Goal: Task Accomplishment & Management: Complete application form

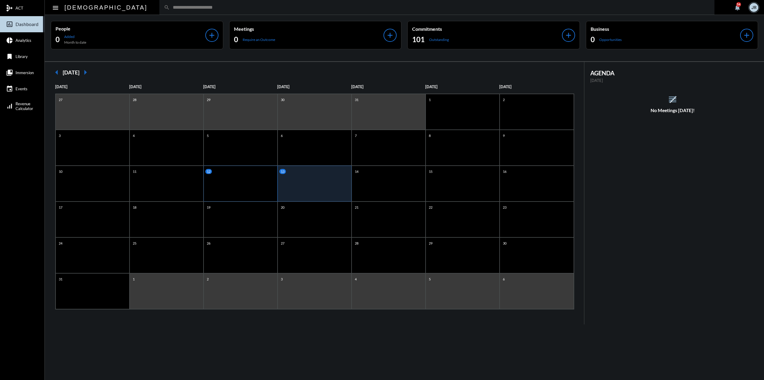
click at [243, 189] on div "12" at bounding box center [241, 183] width 74 height 36
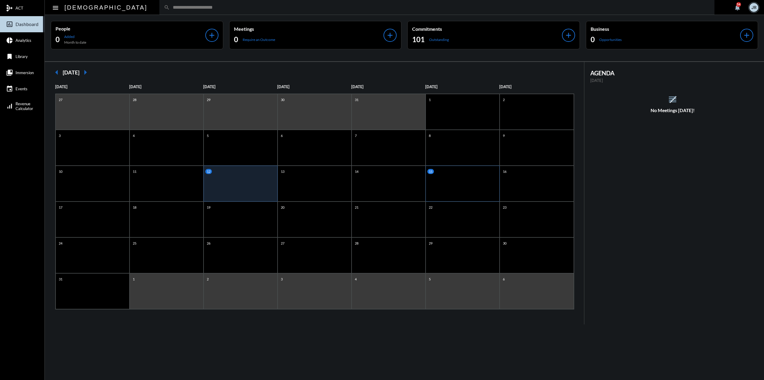
click at [438, 181] on div "15" at bounding box center [463, 183] width 74 height 36
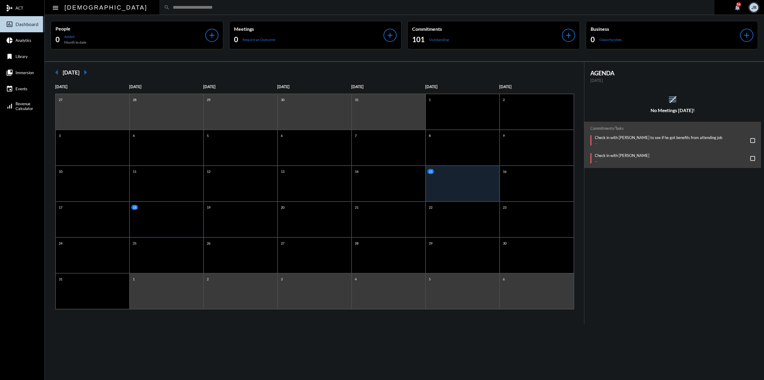
click at [173, 210] on div "18" at bounding box center [167, 219] width 74 height 36
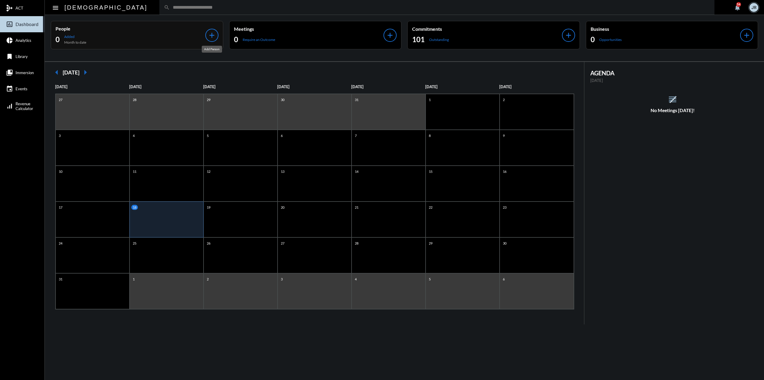
click at [208, 35] on mat-icon "add" at bounding box center [212, 35] width 8 height 8
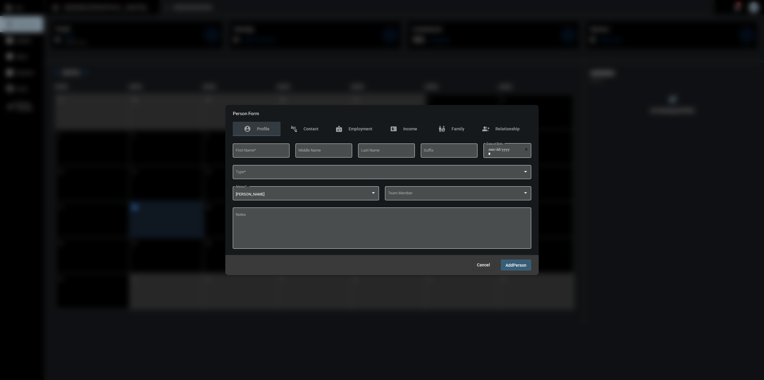
click at [482, 266] on span "Cancel" at bounding box center [483, 264] width 13 height 5
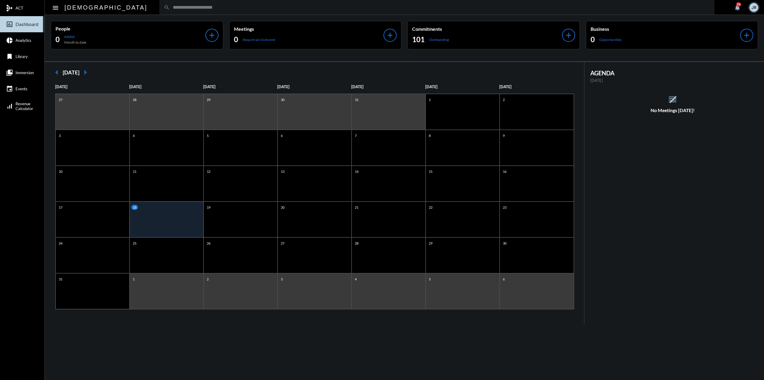
click at [182, 213] on div "18" at bounding box center [167, 219] width 74 height 36
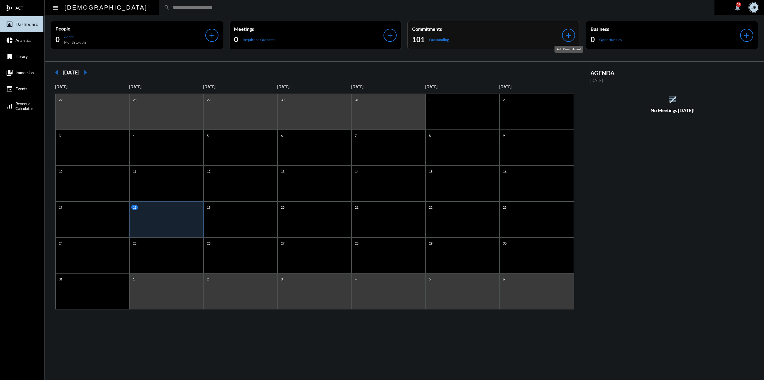
click at [569, 32] on mat-icon "add" at bounding box center [569, 35] width 8 height 8
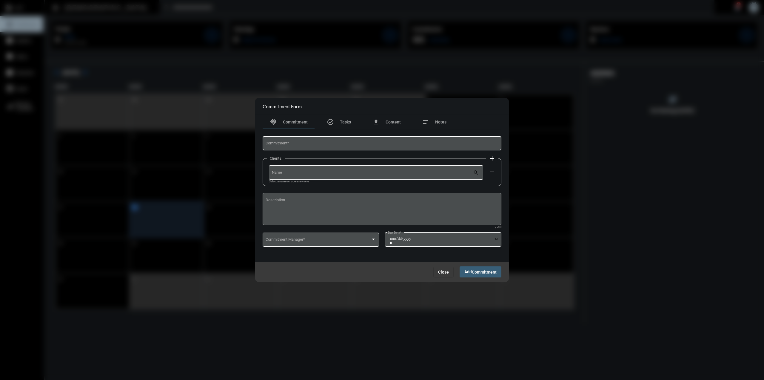
drag, startPoint x: 354, startPoint y: 130, endPoint x: 356, endPoint y: 144, distance: 13.9
click at [354, 132] on div at bounding box center [382, 132] width 239 height 6
click at [356, 144] on input "Commitment *" at bounding box center [382, 144] width 233 height 4
type input "**********"
click at [345, 242] on span at bounding box center [318, 240] width 105 height 4
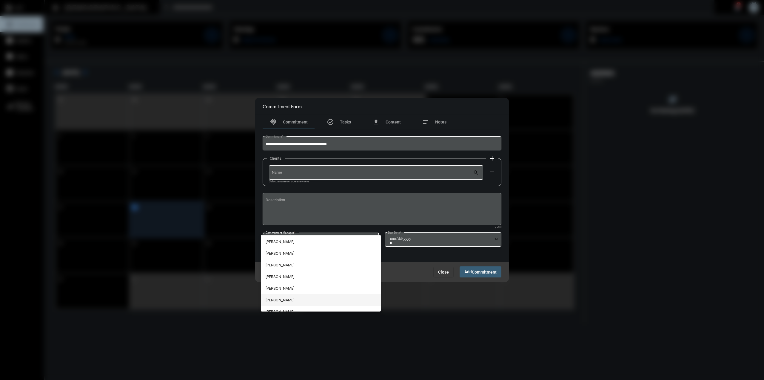
scroll to position [17, 0]
click at [299, 293] on span "[PERSON_NAME]" at bounding box center [321, 294] width 111 height 12
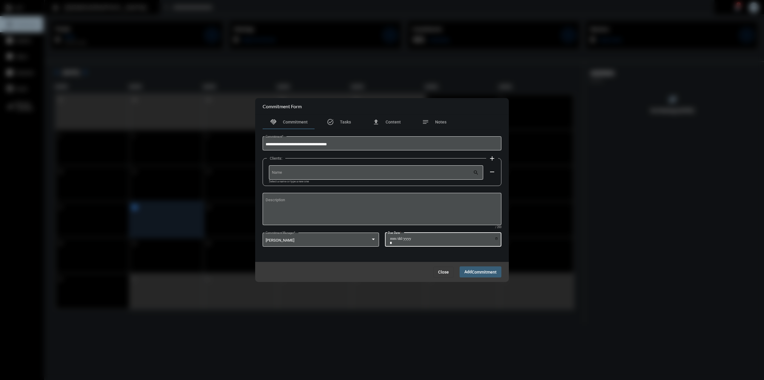
click at [497, 240] on input "Due Date *" at bounding box center [444, 240] width 109 height 8
type input "**********"
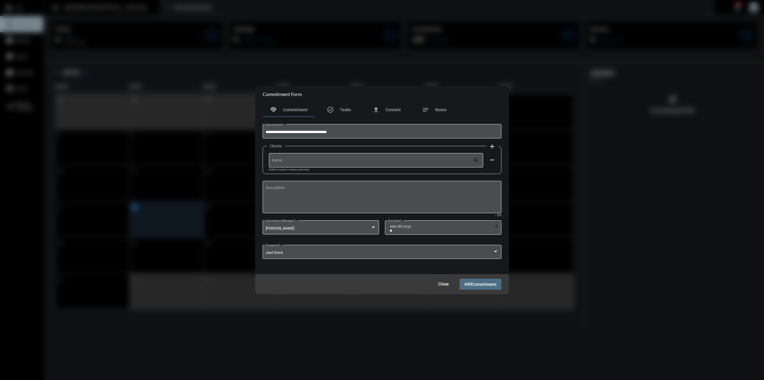
click at [480, 282] on span "Add Commitment" at bounding box center [481, 283] width 32 height 5
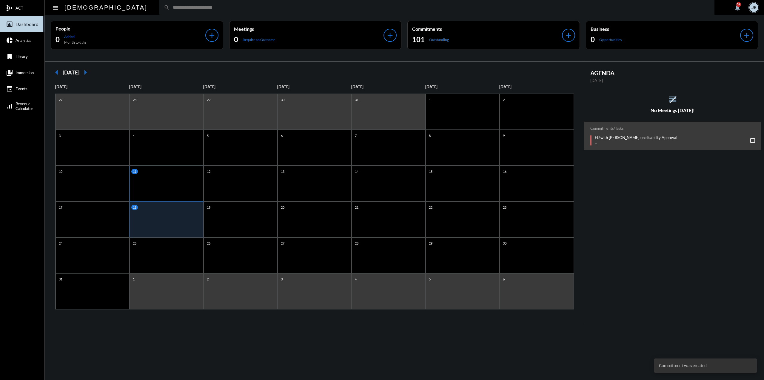
click at [183, 188] on div "11" at bounding box center [167, 183] width 74 height 36
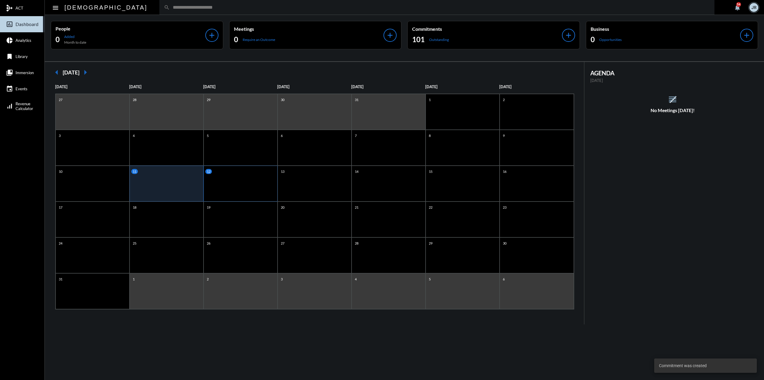
click at [226, 187] on div "12" at bounding box center [241, 183] width 74 height 36
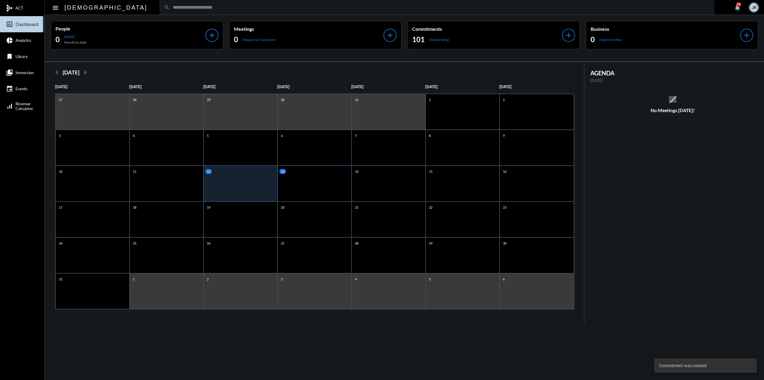
click at [298, 185] on div "13" at bounding box center [315, 183] width 74 height 36
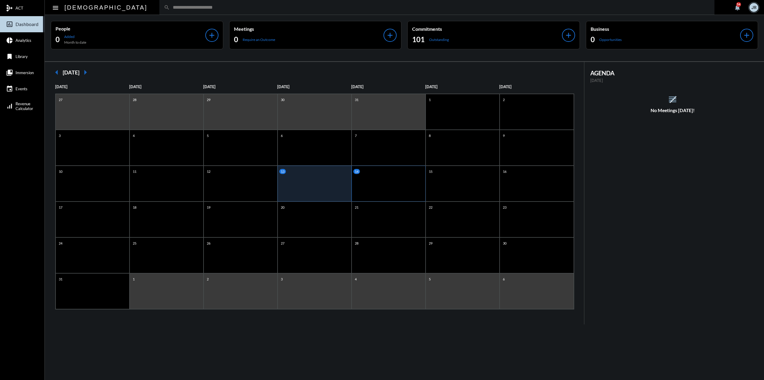
click at [389, 176] on div "14" at bounding box center [389, 183] width 74 height 36
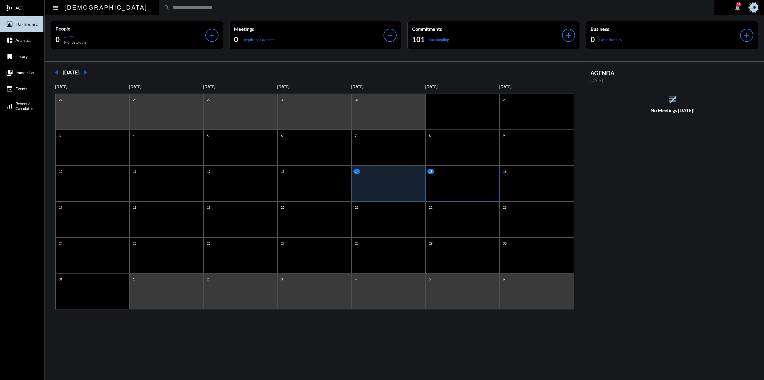
click at [440, 180] on div "15" at bounding box center [463, 183] width 74 height 36
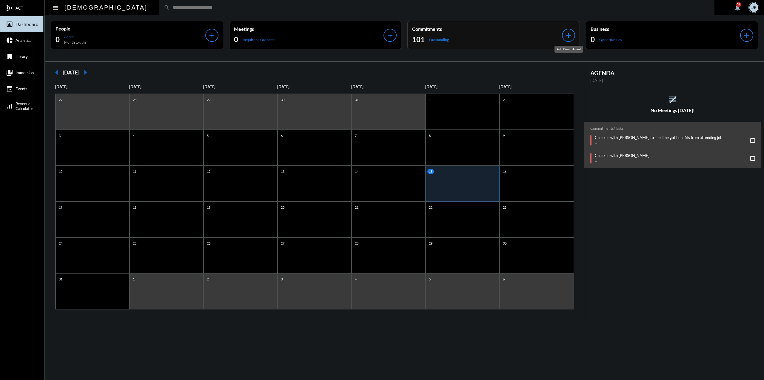
click at [571, 35] on mat-icon "add" at bounding box center [569, 35] width 8 height 8
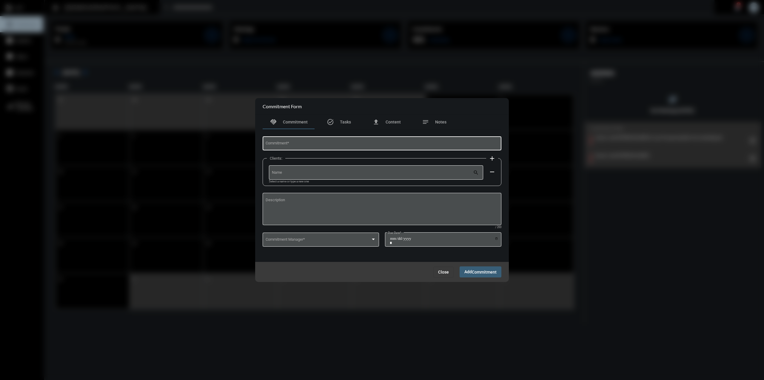
click at [379, 136] on div "Commitment *" at bounding box center [382, 142] width 233 height 15
click at [382, 138] on div "Commitment *" at bounding box center [382, 142] width 233 height 15
type input "**********"
click at [366, 239] on span at bounding box center [318, 240] width 105 height 4
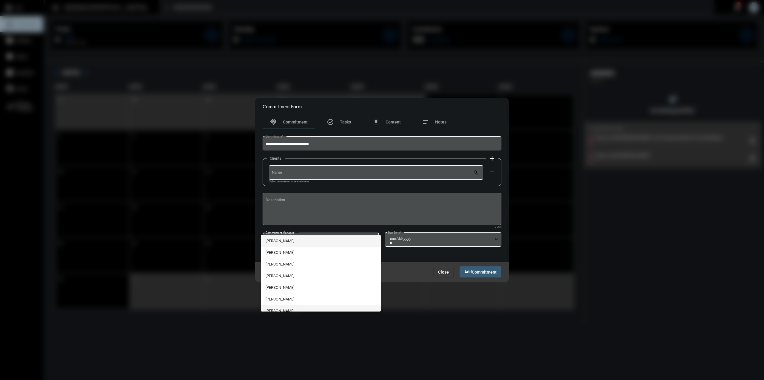
click at [290, 308] on span "[PERSON_NAME]" at bounding box center [321, 311] width 111 height 12
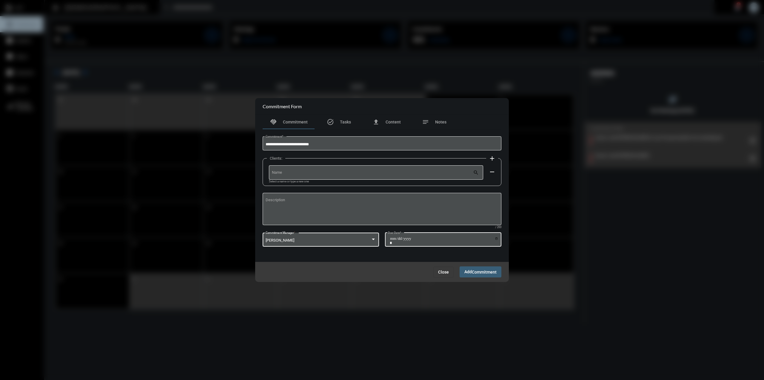
click at [497, 238] on input "Due Date *" at bounding box center [444, 240] width 109 height 8
type input "**********"
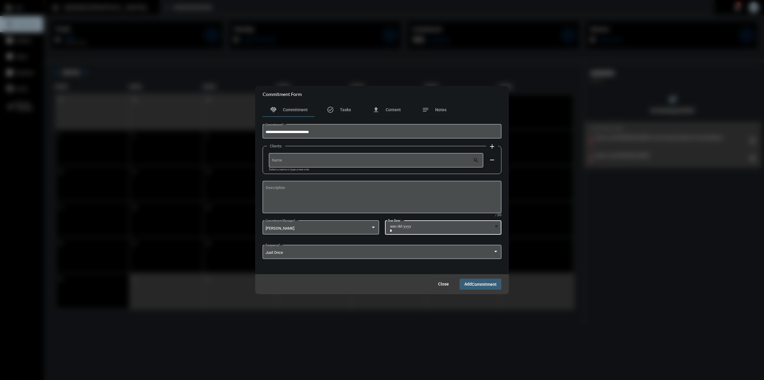
click at [475, 283] on span "Commitment" at bounding box center [484, 284] width 25 height 5
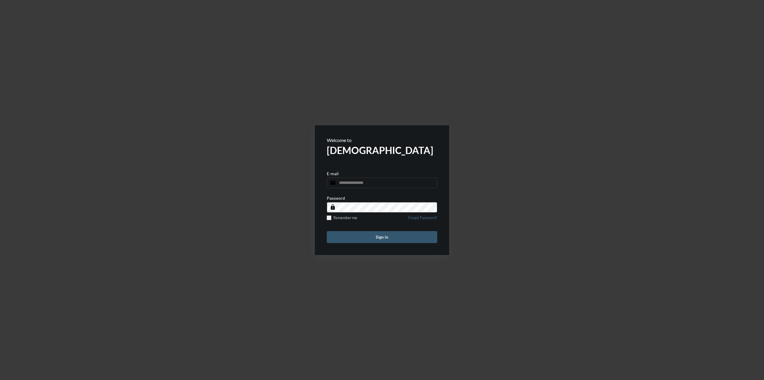
type input "**********"
click at [397, 240] on button "Sign in" at bounding box center [382, 237] width 110 height 12
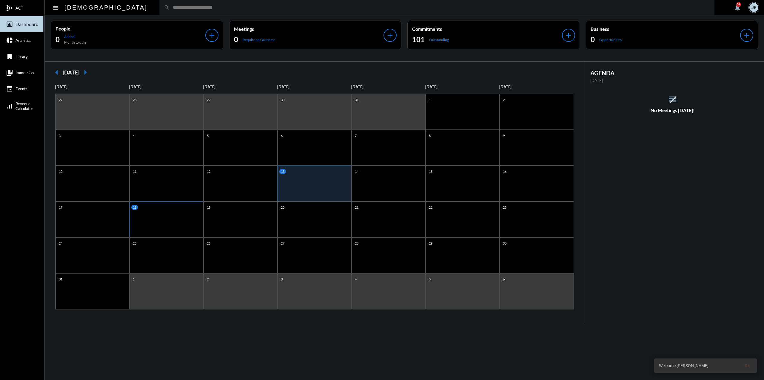
click at [182, 218] on div "18" at bounding box center [167, 219] width 74 height 36
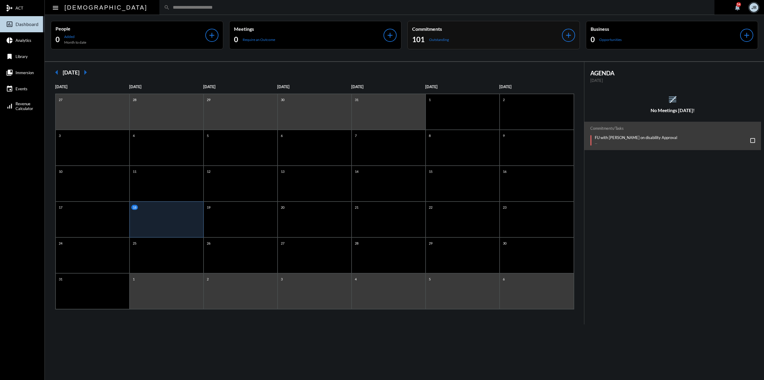
click at [575, 38] on div "Commitments 101 Outstanding add" at bounding box center [494, 35] width 173 height 28
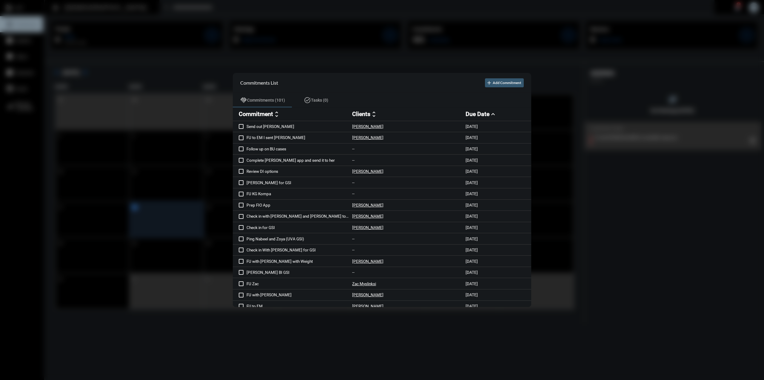
click at [511, 87] on button "add Add Commitment" at bounding box center [504, 82] width 39 height 9
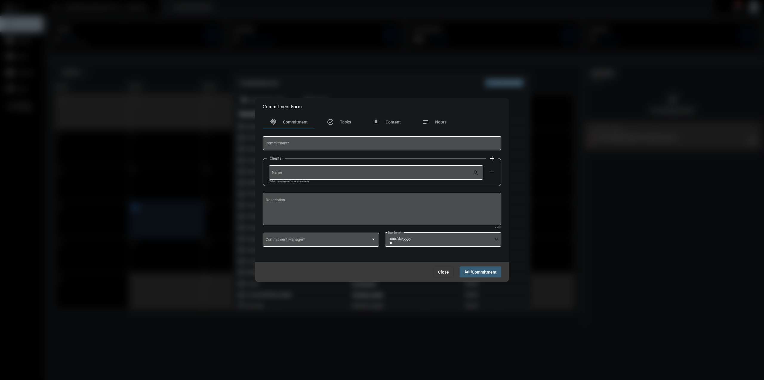
click at [320, 146] on div "Commitment *" at bounding box center [382, 142] width 233 height 15
type input "**********"
click at [371, 238] on div at bounding box center [373, 239] width 5 height 5
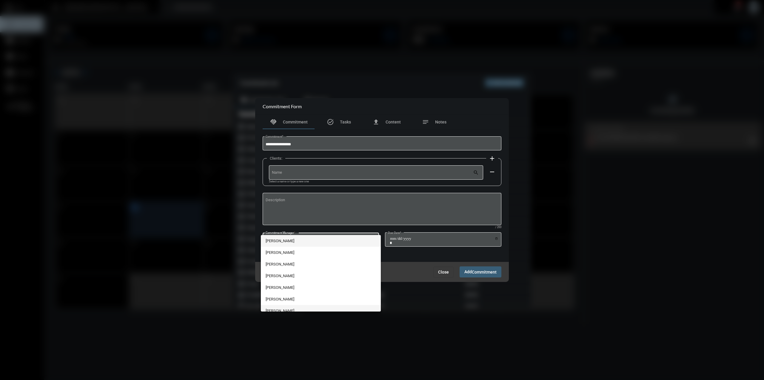
click at [293, 309] on span "[PERSON_NAME]" at bounding box center [321, 311] width 111 height 12
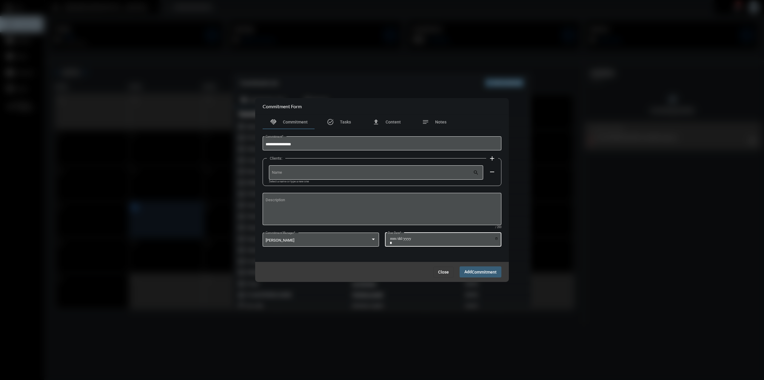
click at [499, 237] on div "Due Date *" at bounding box center [443, 238] width 116 height 15
click at [498, 239] on input "Due Date *" at bounding box center [444, 240] width 109 height 8
type input "**********"
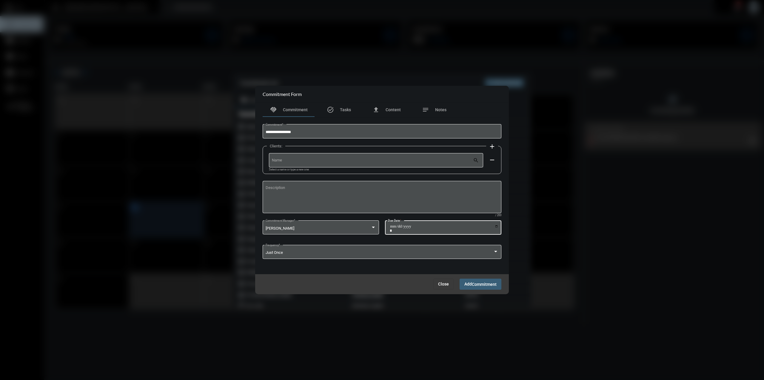
click at [472, 285] on span "Add Commitment" at bounding box center [481, 283] width 32 height 5
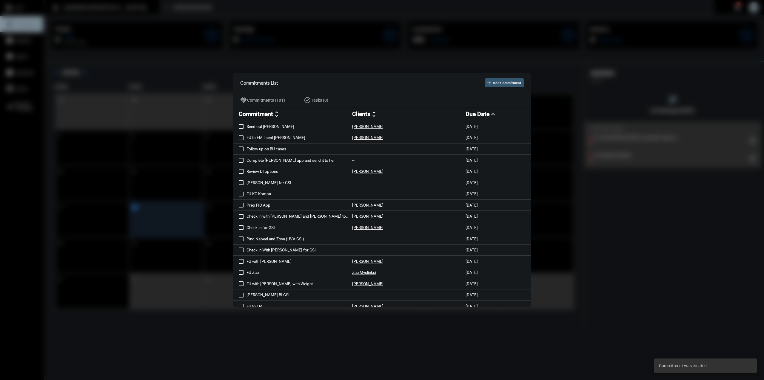
click at [513, 87] on button "add Add Commitment" at bounding box center [504, 82] width 39 height 9
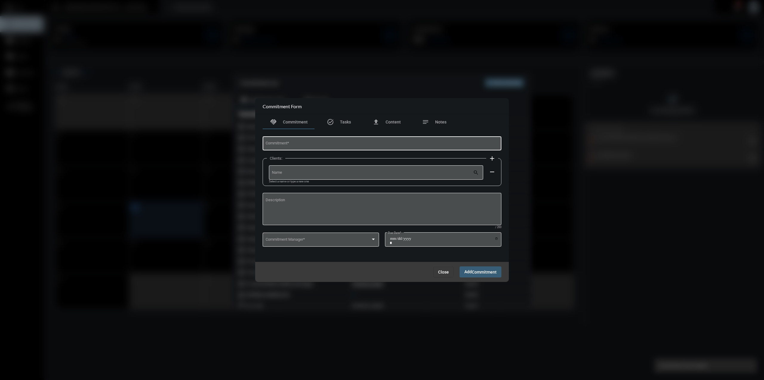
click at [330, 147] on div "Commitment *" at bounding box center [382, 142] width 233 height 15
type input "**********"
click at [312, 245] on div "Commitment Manager *" at bounding box center [321, 238] width 111 height 15
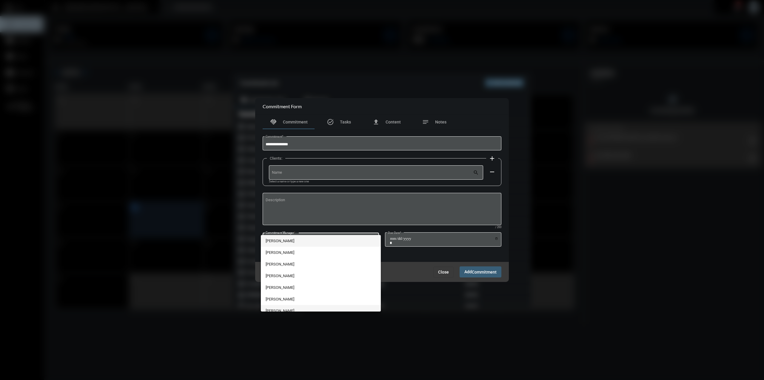
click at [301, 307] on span "[PERSON_NAME]" at bounding box center [321, 311] width 111 height 12
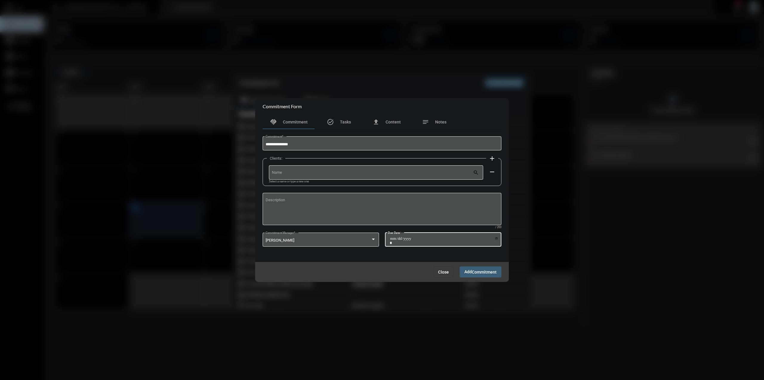
click at [495, 238] on input "Due Date *" at bounding box center [444, 240] width 109 height 8
type input "**********"
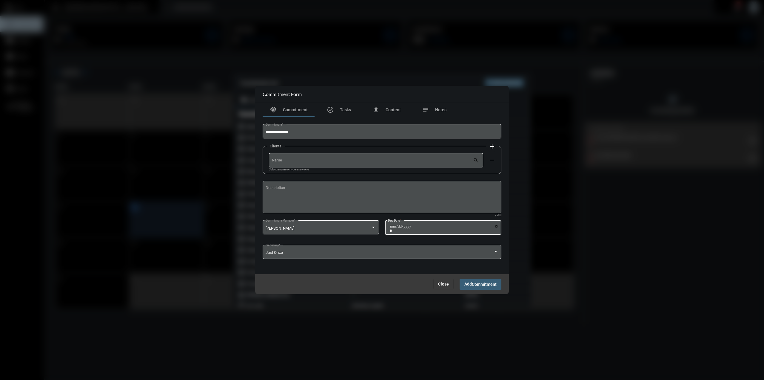
click at [480, 280] on button "Add Commitment" at bounding box center [481, 283] width 42 height 11
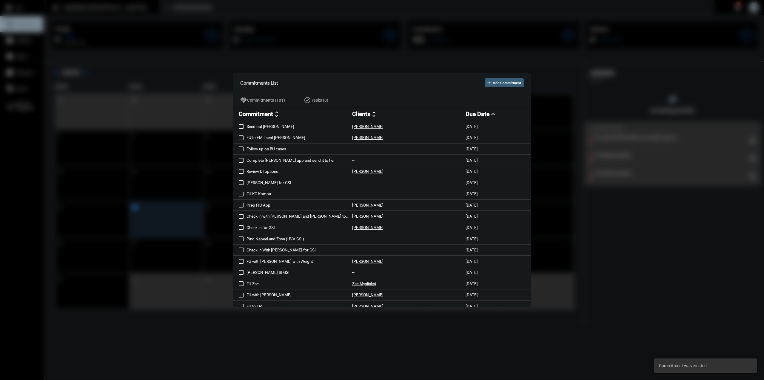
click at [560, 96] on div at bounding box center [382, 190] width 764 height 380
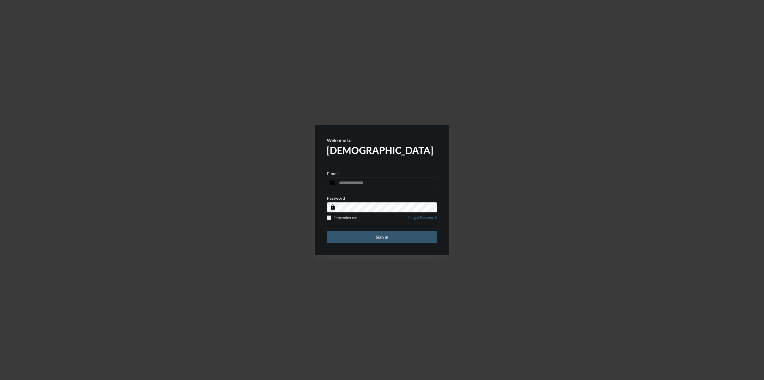
type input "**********"
click at [400, 239] on button "Sign in" at bounding box center [382, 237] width 110 height 12
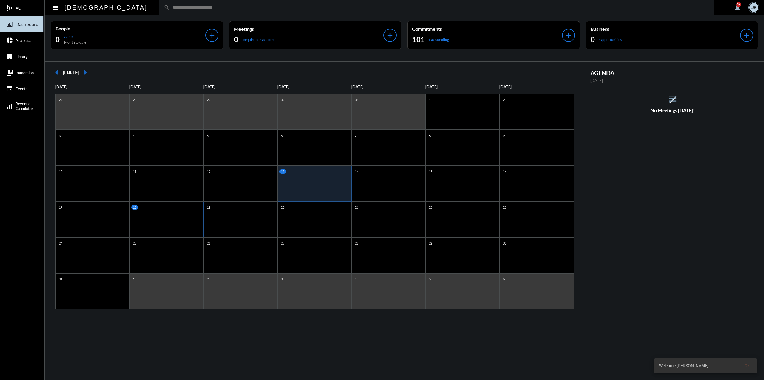
click at [148, 215] on div "18" at bounding box center [167, 219] width 74 height 36
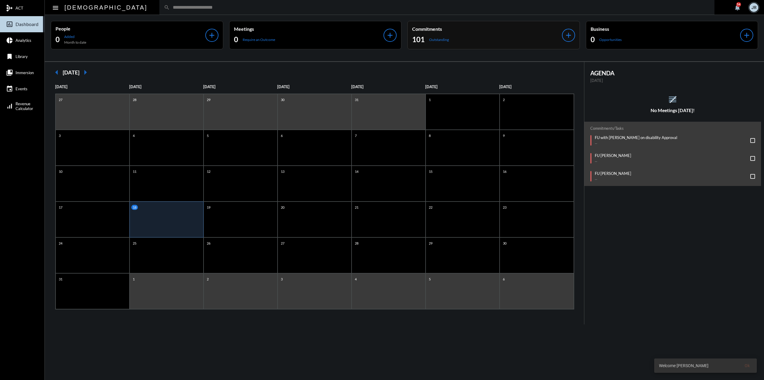
click at [565, 29] on div "Commitments 101 Outstanding add" at bounding box center [494, 35] width 173 height 28
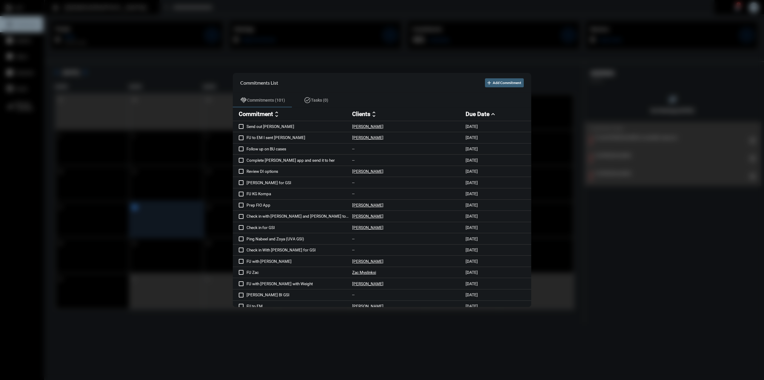
click at [526, 75] on section "Commitments List add Add Commitment" at bounding box center [382, 83] width 299 height 20
click at [513, 82] on button "add Add Commitment" at bounding box center [504, 82] width 39 height 9
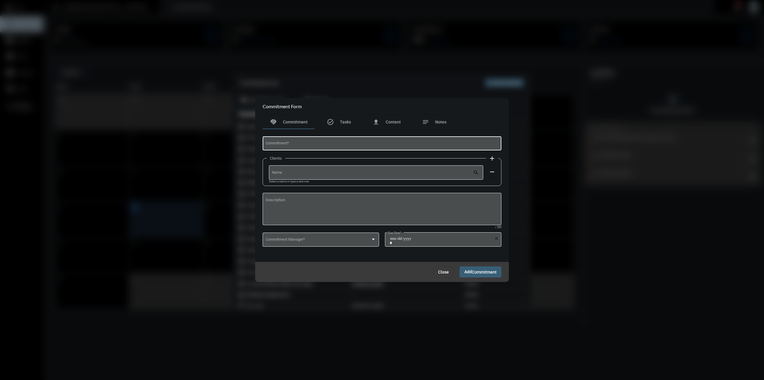
click at [373, 145] on input "Commitment *" at bounding box center [382, 144] width 233 height 4
type input "**********"
click at [460, 266] on button "Add Commitment" at bounding box center [481, 271] width 42 height 11
click at [368, 248] on mat-error "This field is required" at bounding box center [321, 248] width 116 height 3
click at [367, 239] on span at bounding box center [318, 240] width 105 height 4
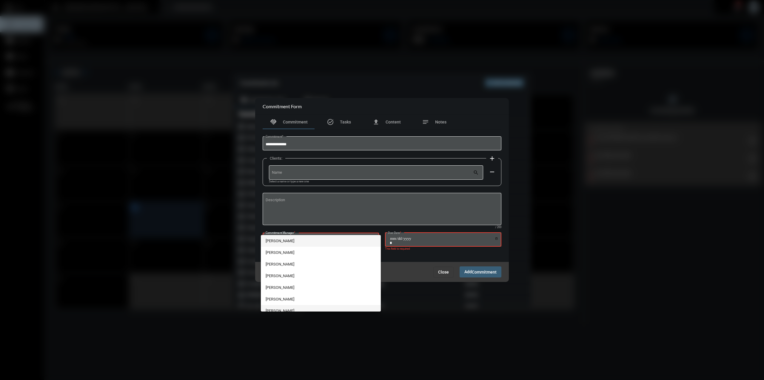
click at [330, 309] on span "[PERSON_NAME]" at bounding box center [321, 311] width 111 height 12
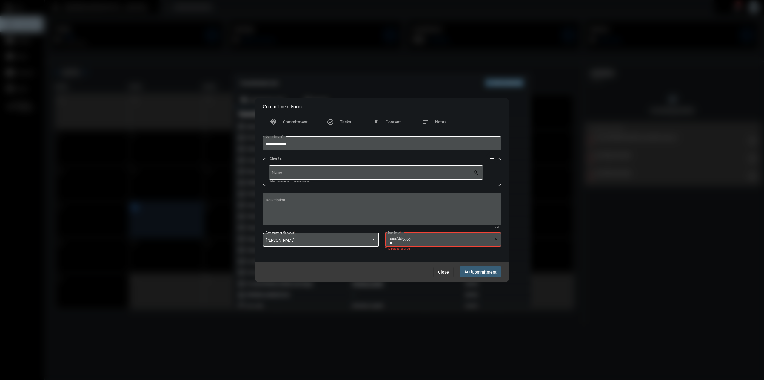
scroll to position [5, 0]
click at [491, 240] on input "Due Date *" at bounding box center [444, 240] width 109 height 8
click at [494, 240] on input "Due Date *" at bounding box center [444, 240] width 109 height 8
click at [494, 239] on input "Due Date *" at bounding box center [444, 240] width 109 height 8
type input "**********"
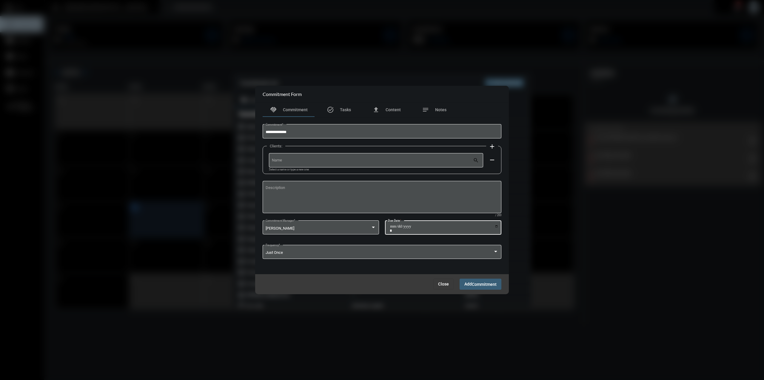
click at [477, 285] on span "Commitment" at bounding box center [484, 284] width 25 height 5
